Goal: Task Accomplishment & Management: Use online tool/utility

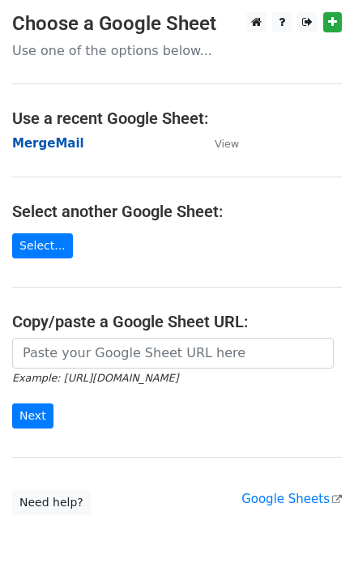
click at [56, 145] on strong "MergeMail" at bounding box center [48, 143] width 72 height 15
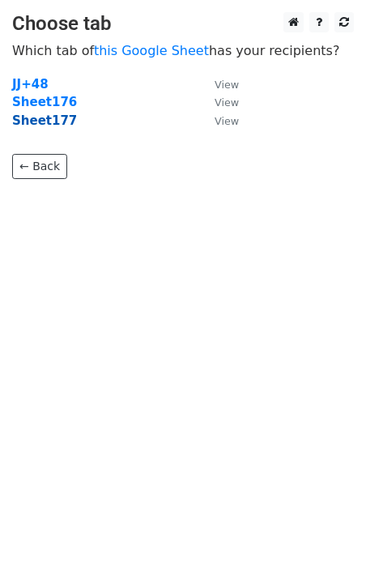
click at [53, 118] on strong "Sheet177" at bounding box center [44, 120] width 65 height 15
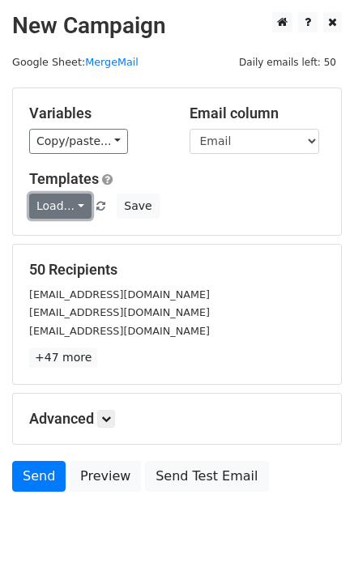
click at [66, 215] on link "Load..." at bounding box center [60, 205] width 62 height 25
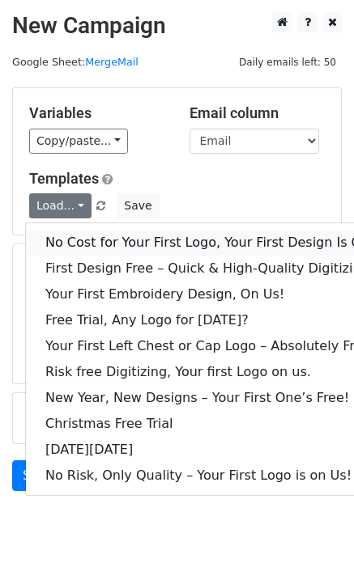
click at [96, 240] on link "No Cost for Your First Logo, Your First Design Is On Us!" at bounding box center [220, 243] width 389 height 26
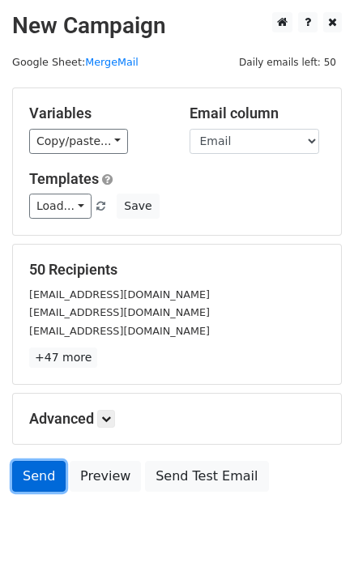
click at [48, 475] on link "Send" at bounding box center [38, 476] width 53 height 31
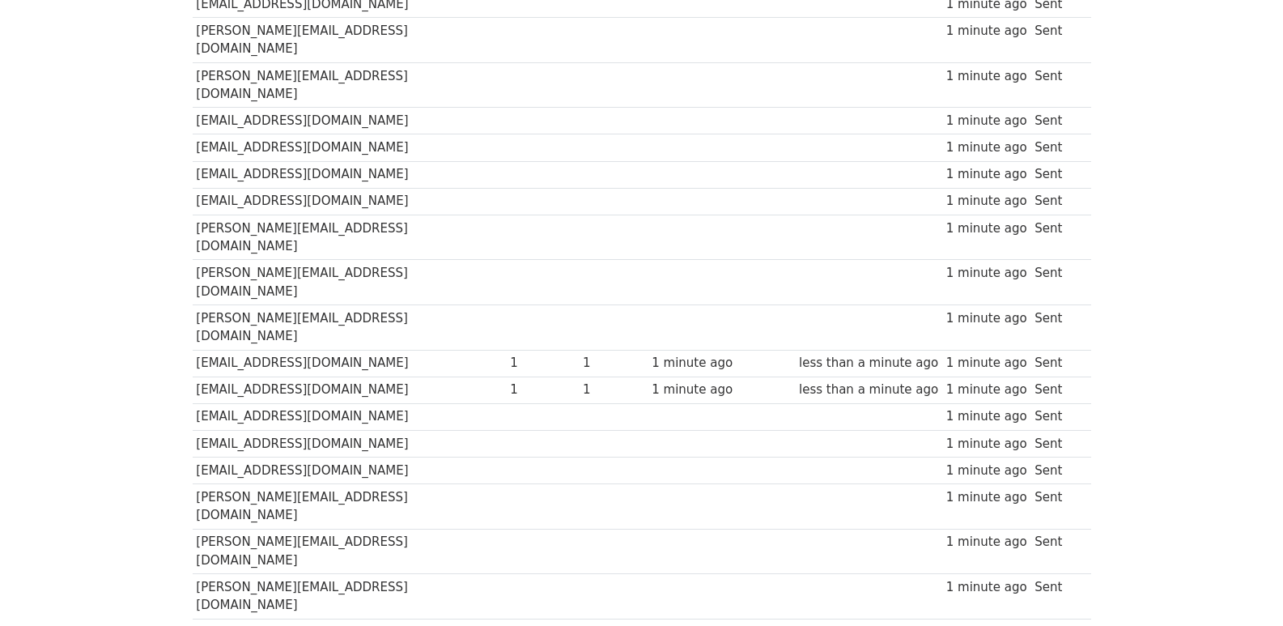
scroll to position [1127, 0]
